Goal: Information Seeking & Learning: Learn about a topic

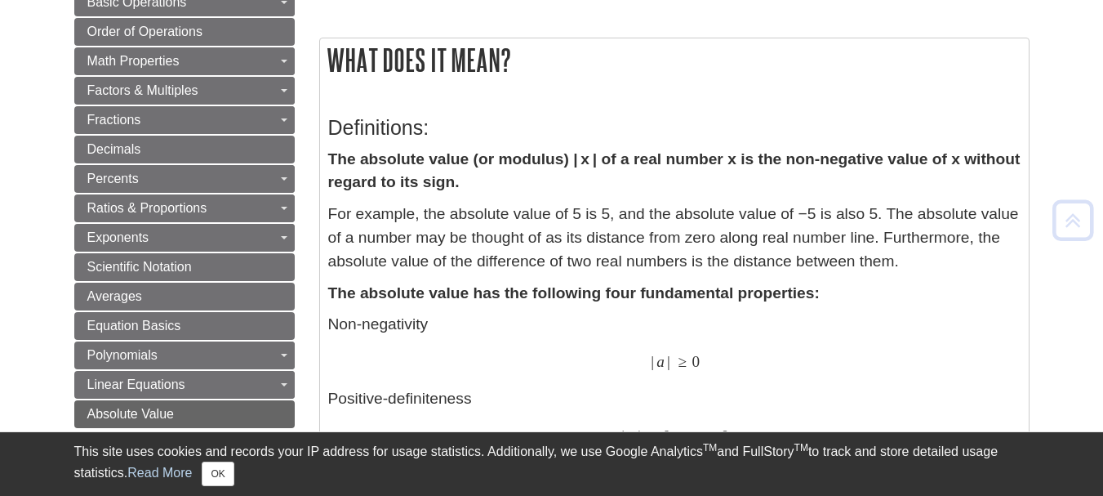
scroll to position [245, 0]
click at [230, 469] on button "OK" at bounding box center [218, 473] width 32 height 24
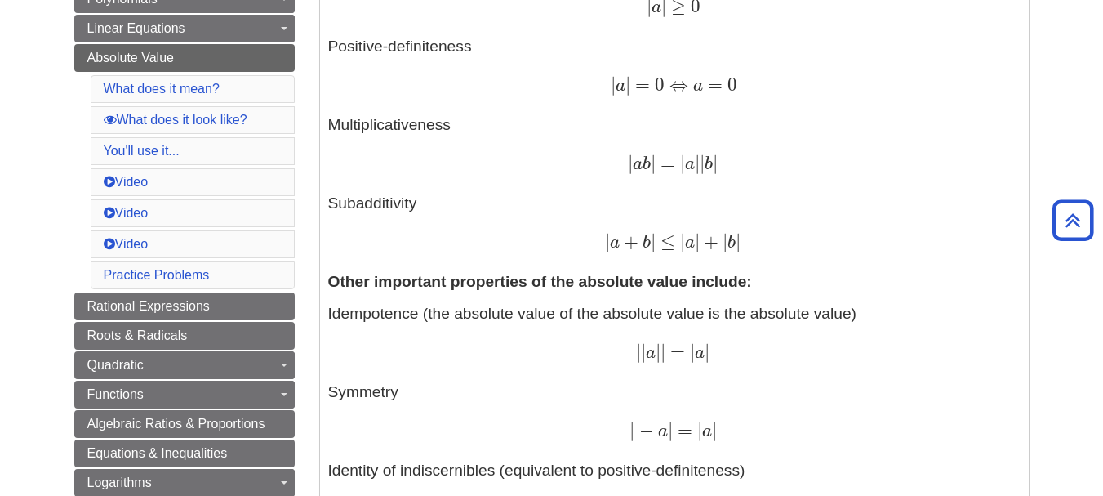
scroll to position [572, 0]
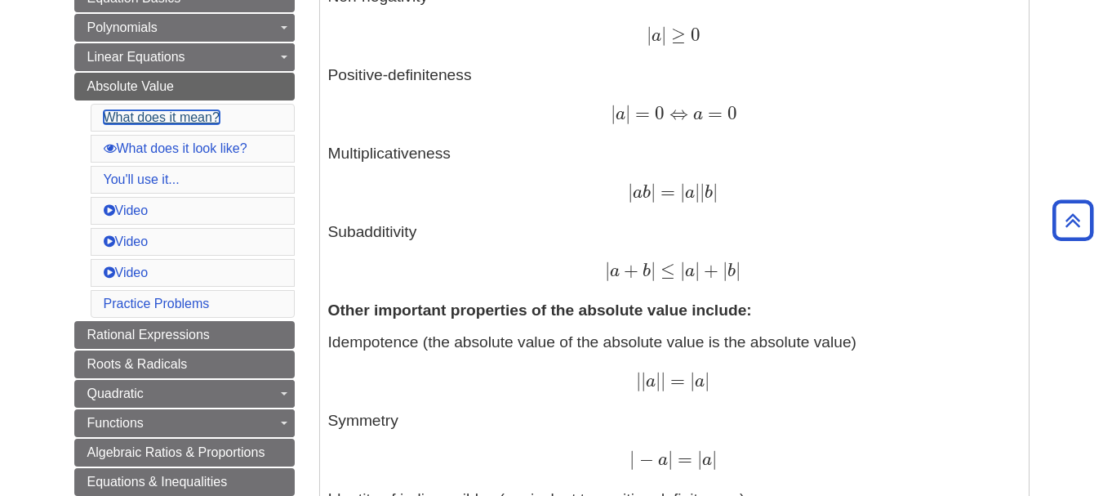
click at [172, 118] on link "What does it mean?" at bounding box center [162, 117] width 116 height 14
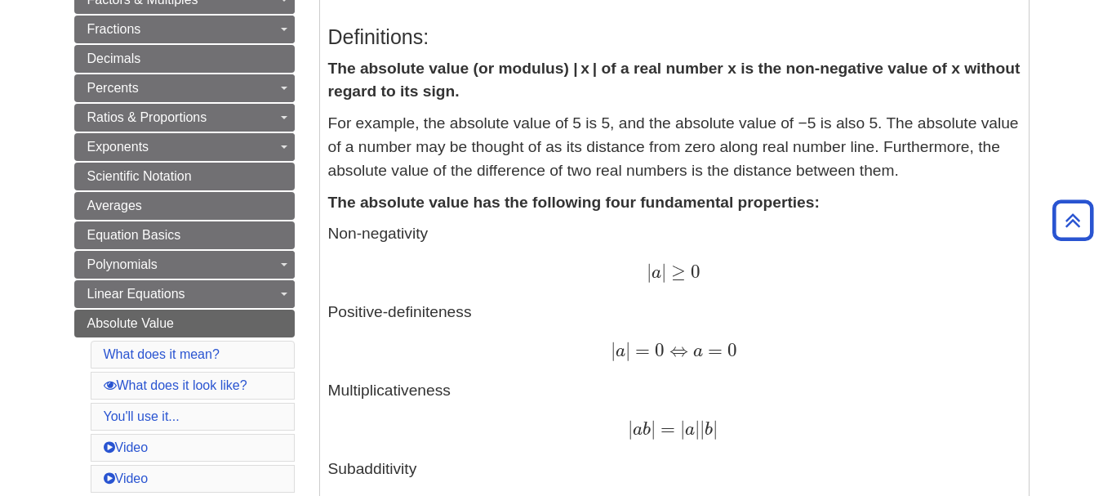
scroll to position [363, 0]
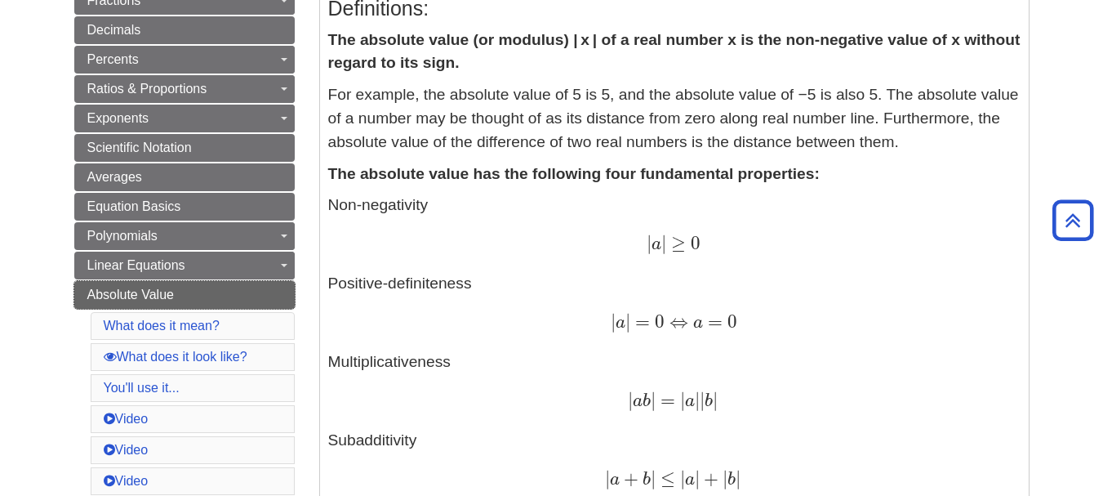
click at [284, 297] on link "Absolute Value" at bounding box center [184, 295] width 220 height 28
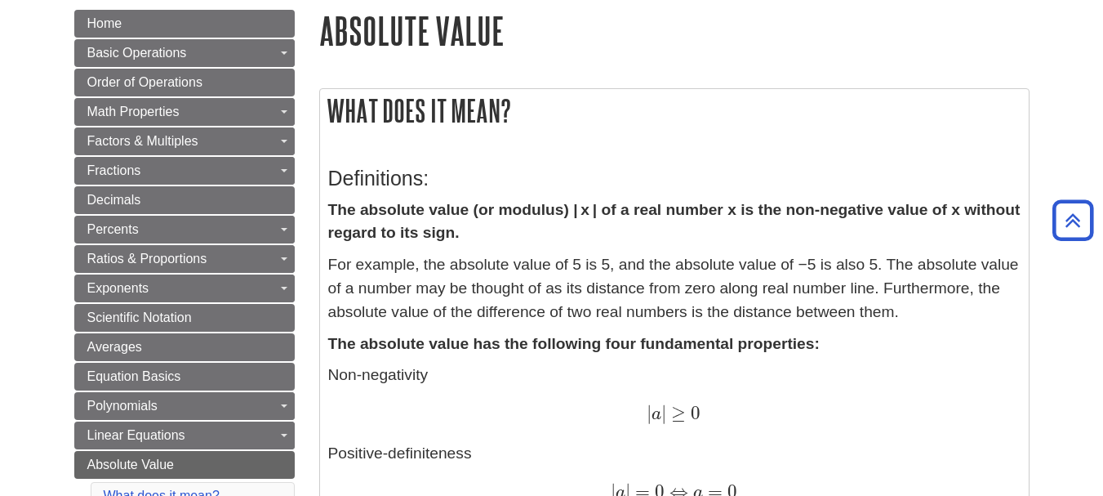
scroll to position [163, 0]
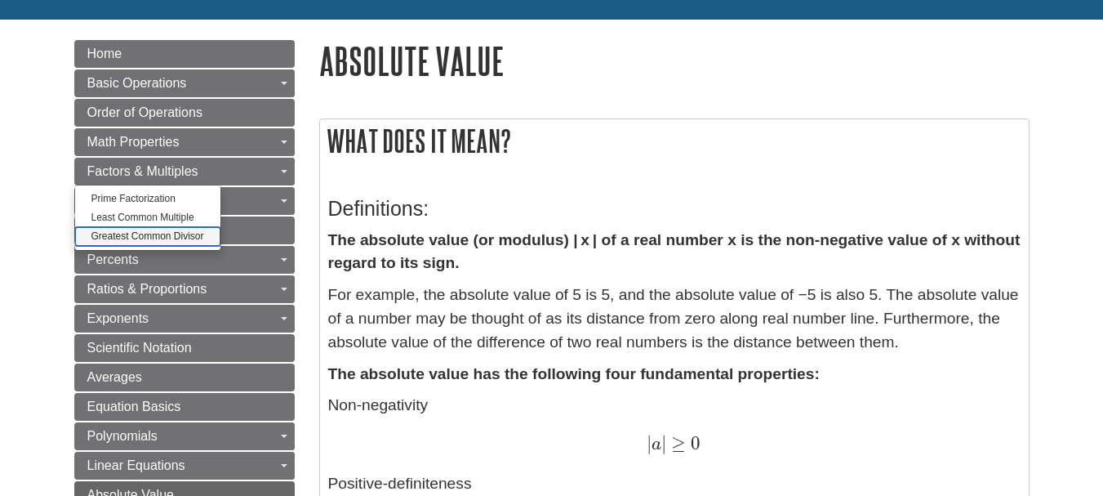
click at [160, 239] on link "Greatest Common Divisor" at bounding box center [147, 236] width 145 height 19
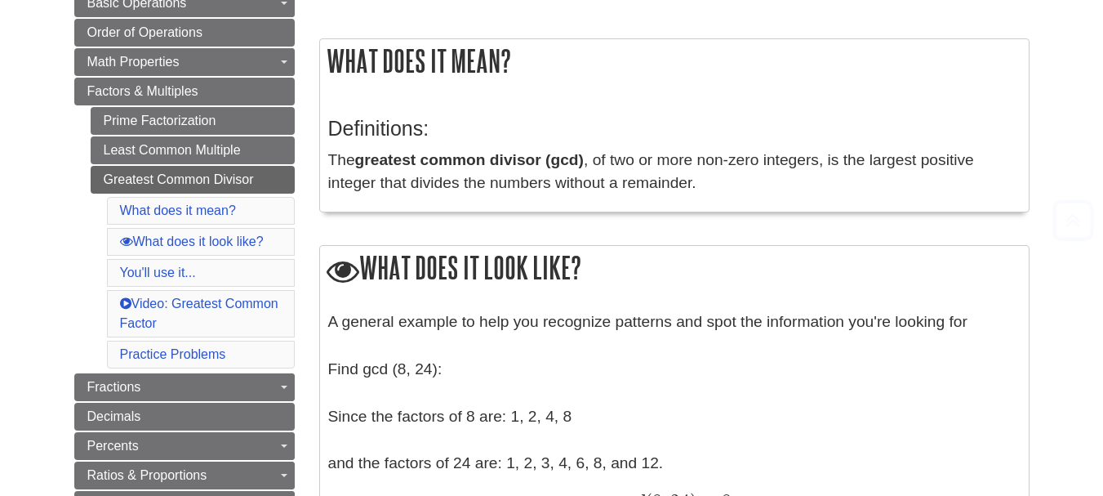
scroll to position [245, 0]
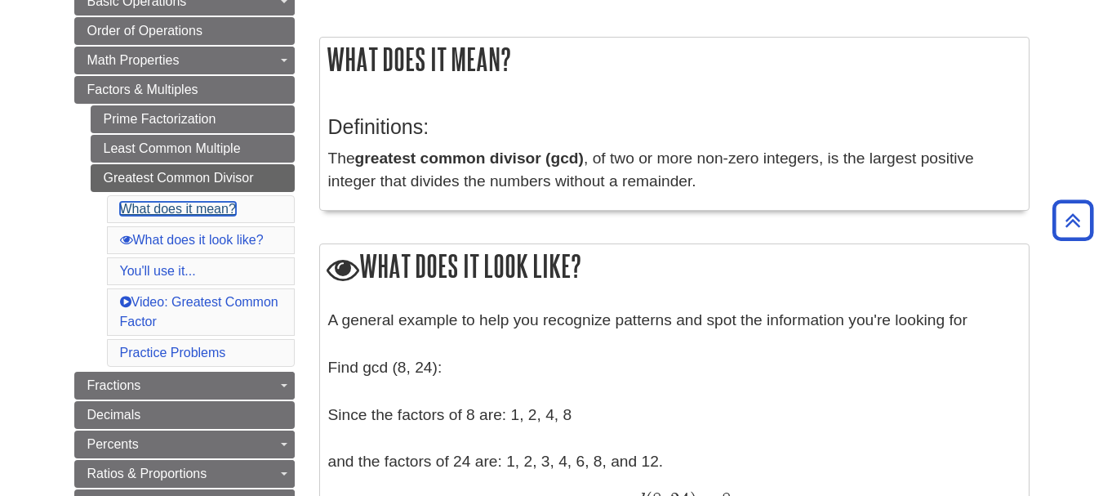
click at [203, 207] on link "What does it mean?" at bounding box center [178, 209] width 116 height 14
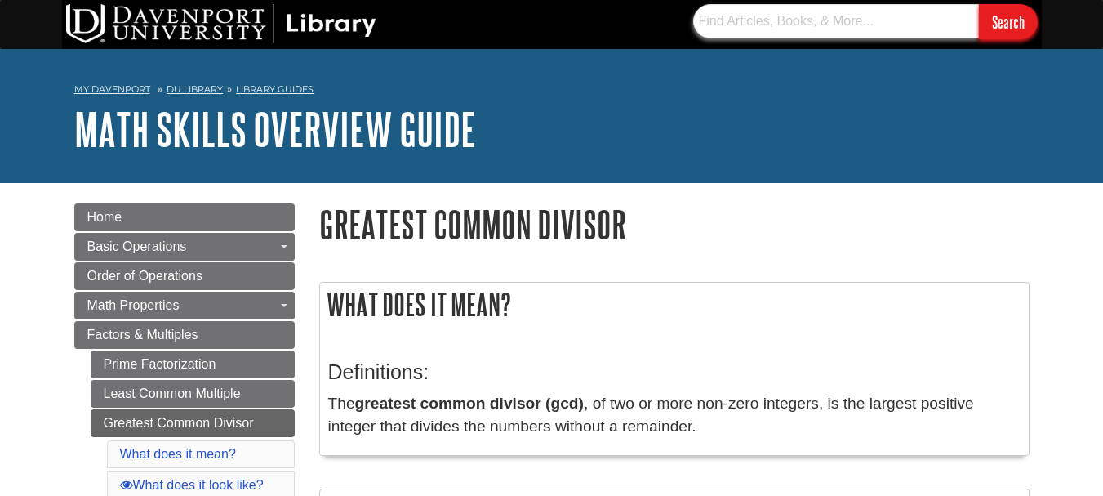
click at [722, 30] on input "text" at bounding box center [836, 21] width 286 height 34
type input "proportions"
click at [979, 4] on input "Search" at bounding box center [1008, 21] width 59 height 35
